Goal: Task Accomplishment & Management: Manage account settings

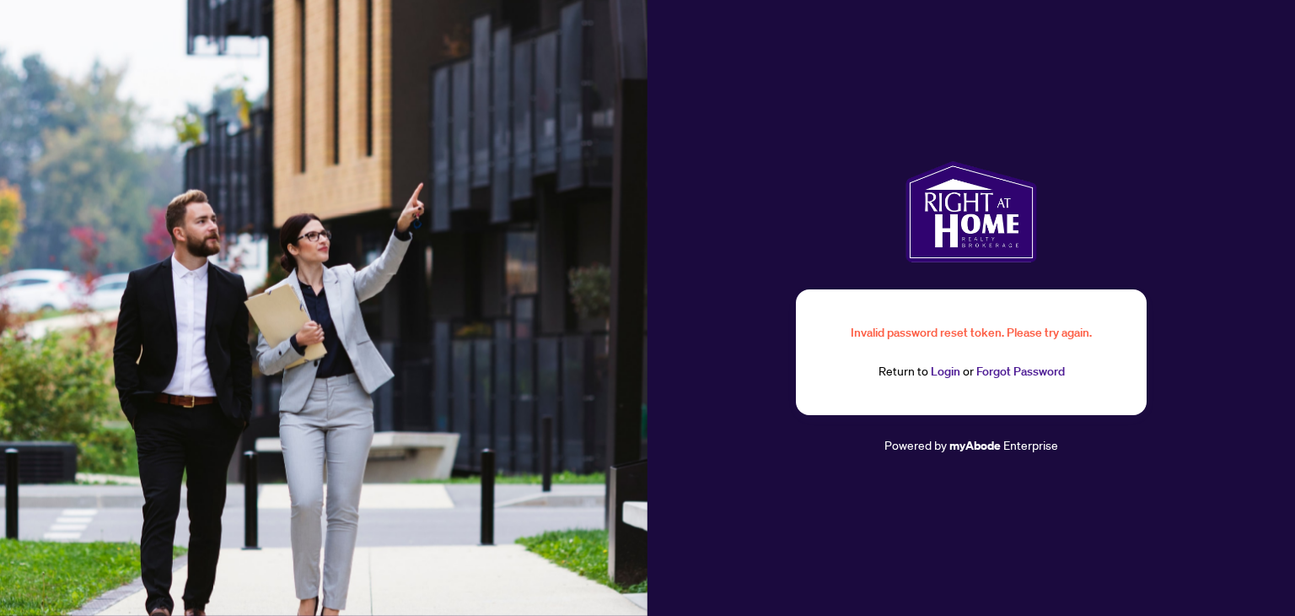
click at [949, 376] on link "Login" at bounding box center [946, 370] width 30 height 15
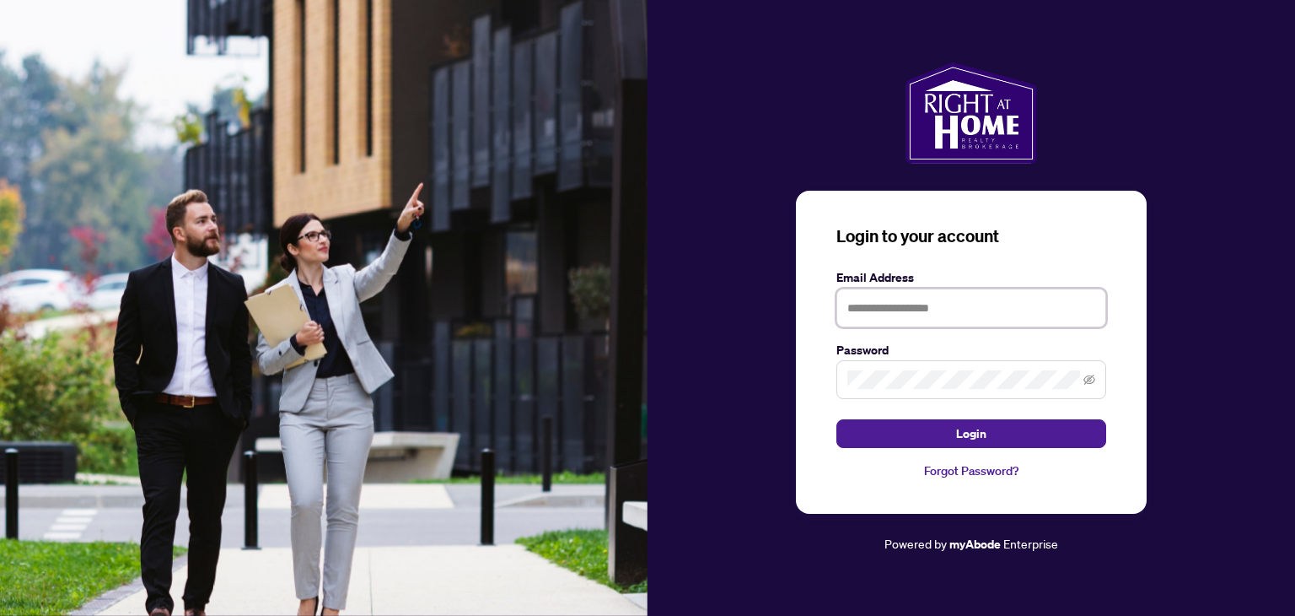
click at [909, 316] on input "text" at bounding box center [972, 307] width 270 height 39
type input "**********"
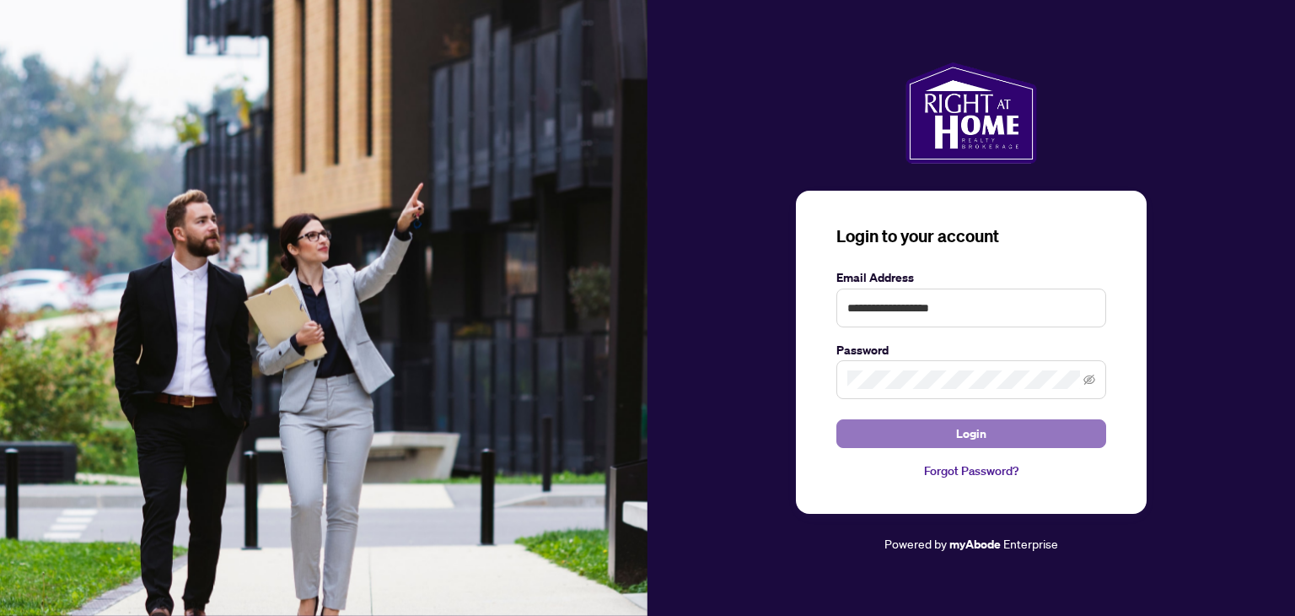
click at [1008, 429] on button "Login" at bounding box center [972, 433] width 270 height 29
